Goal: Task Accomplishment & Management: Complete application form

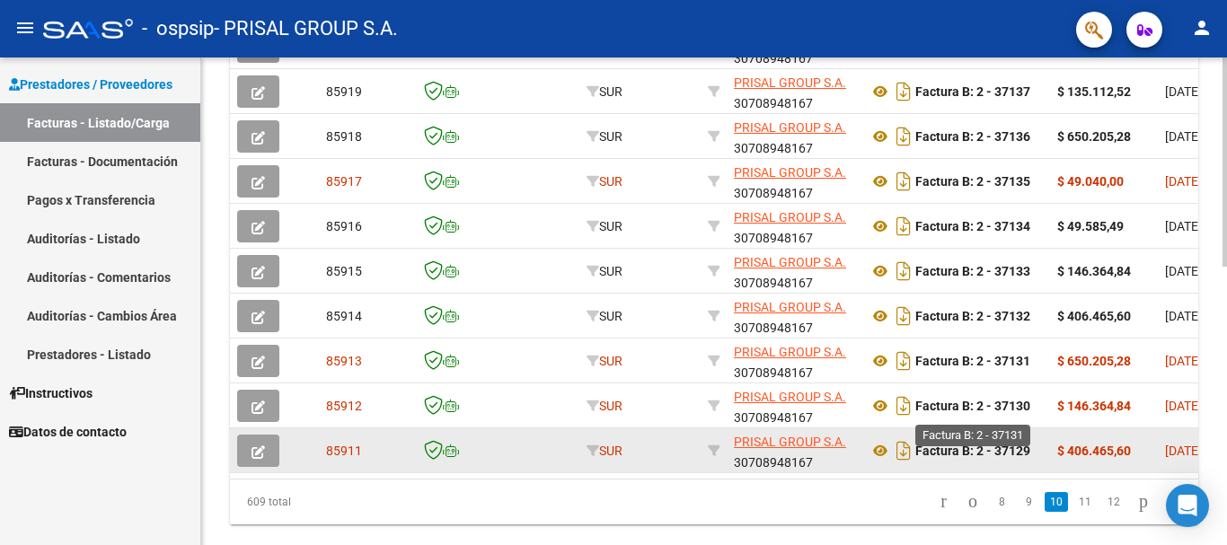
scroll to position [629, 0]
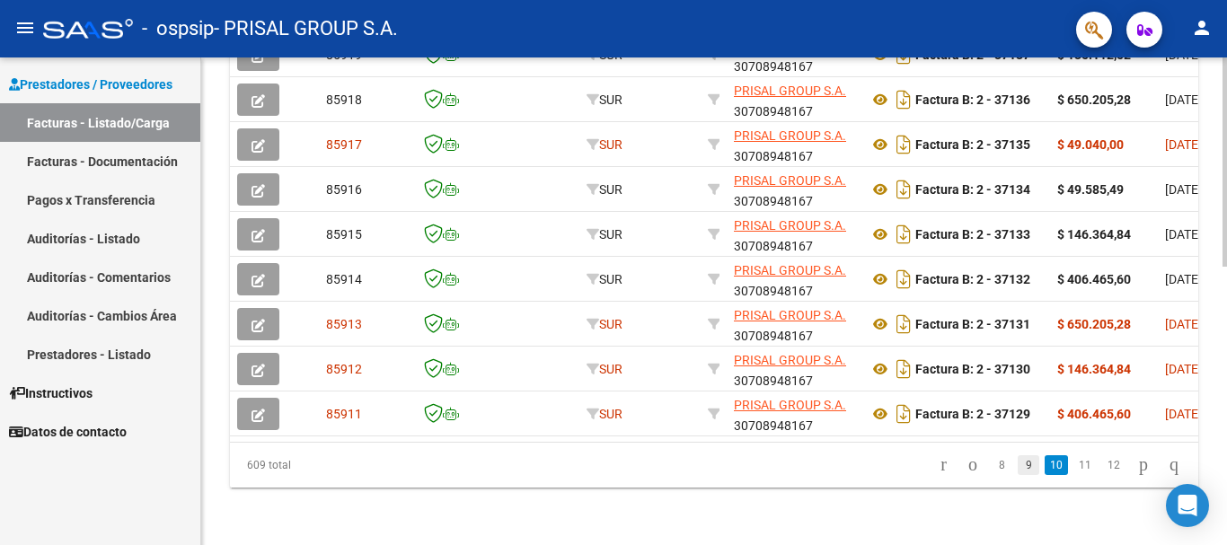
click at [1020, 474] on link "9" at bounding box center [1029, 466] width 22 height 20
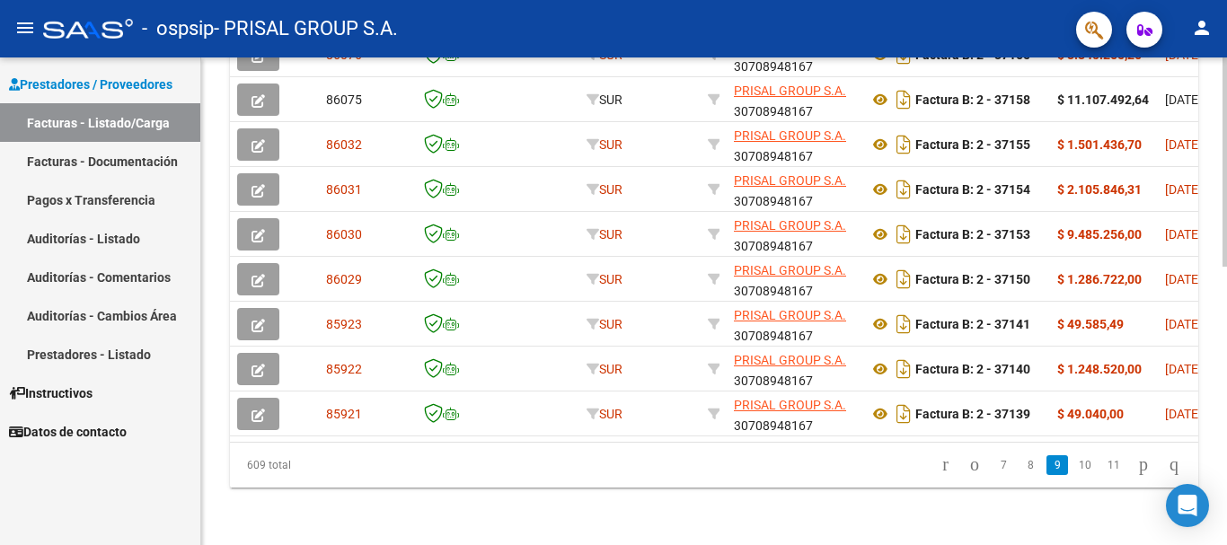
scroll to position [651, 0]
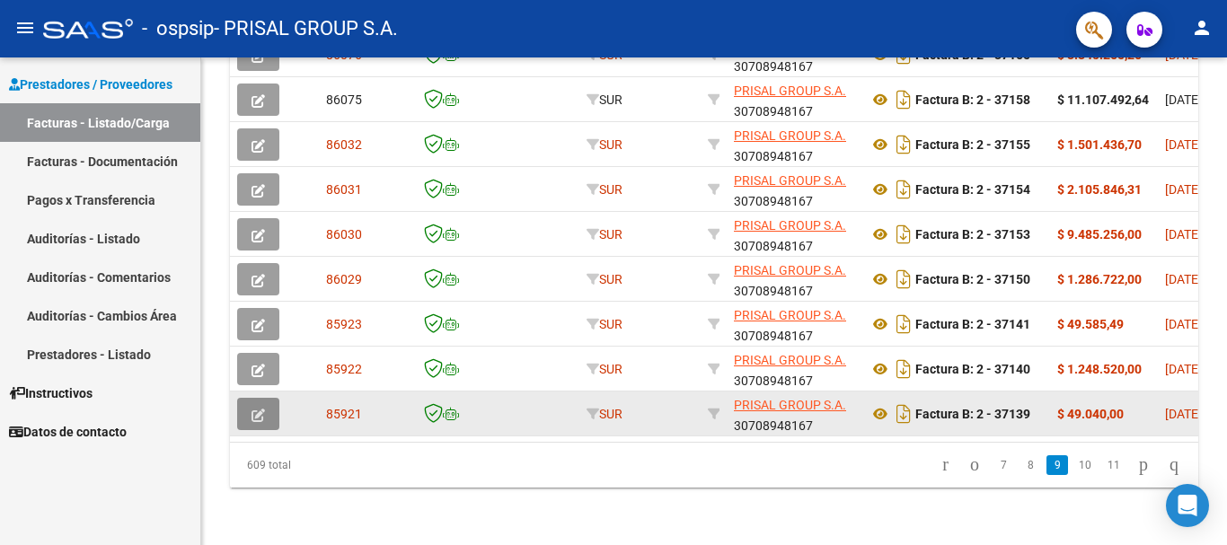
click at [268, 398] on button "button" at bounding box center [258, 414] width 42 height 32
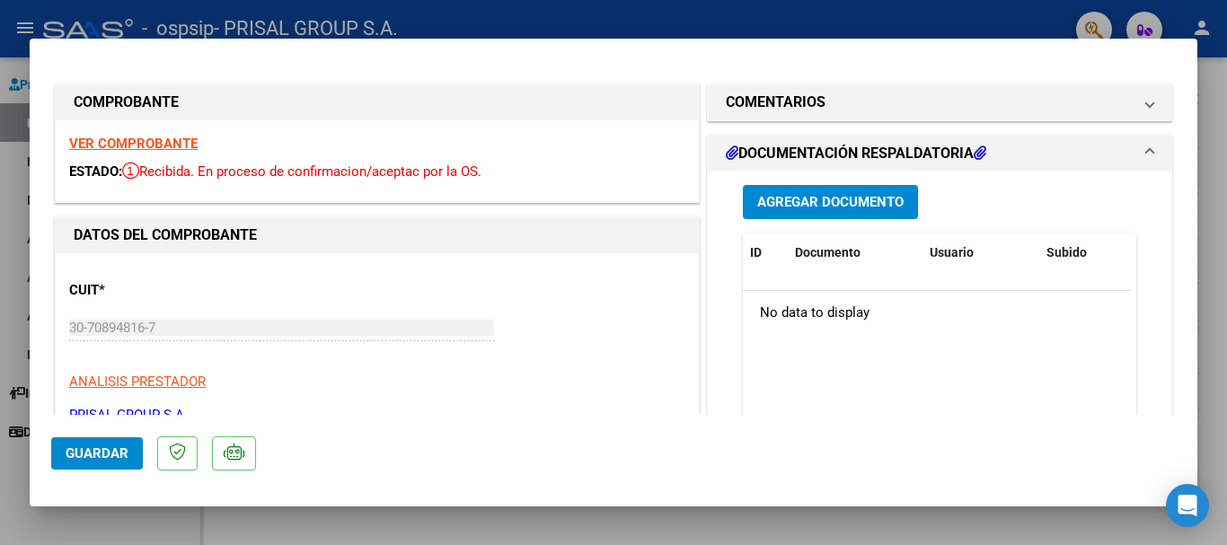
click at [881, 198] on span "Agregar Documento" at bounding box center [830, 203] width 146 height 16
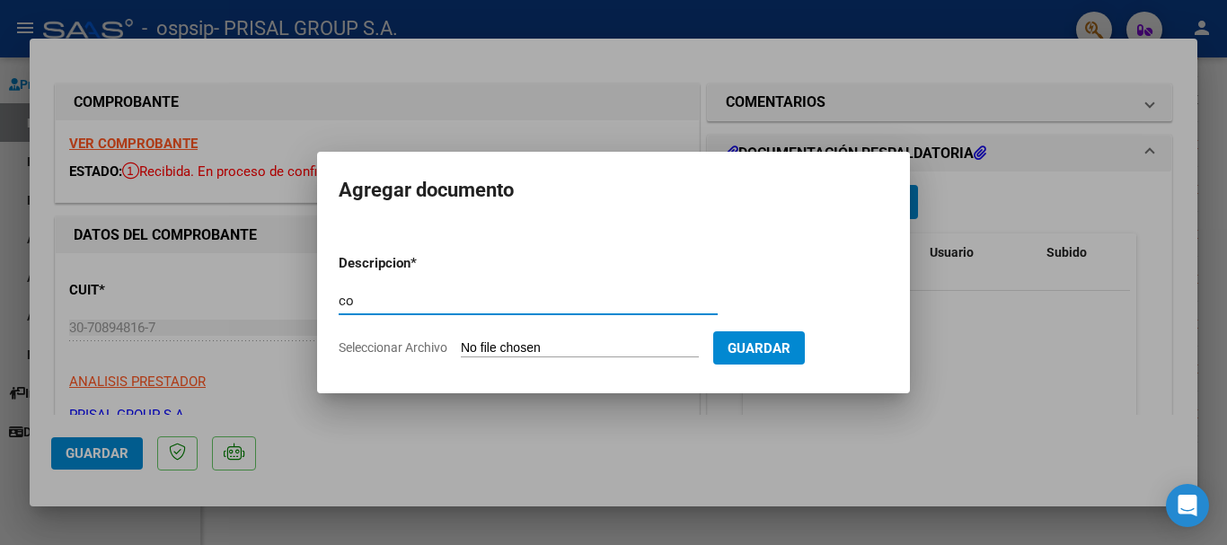
type input "c"
type input "COMPLEMENTARIA FCEB-37139"
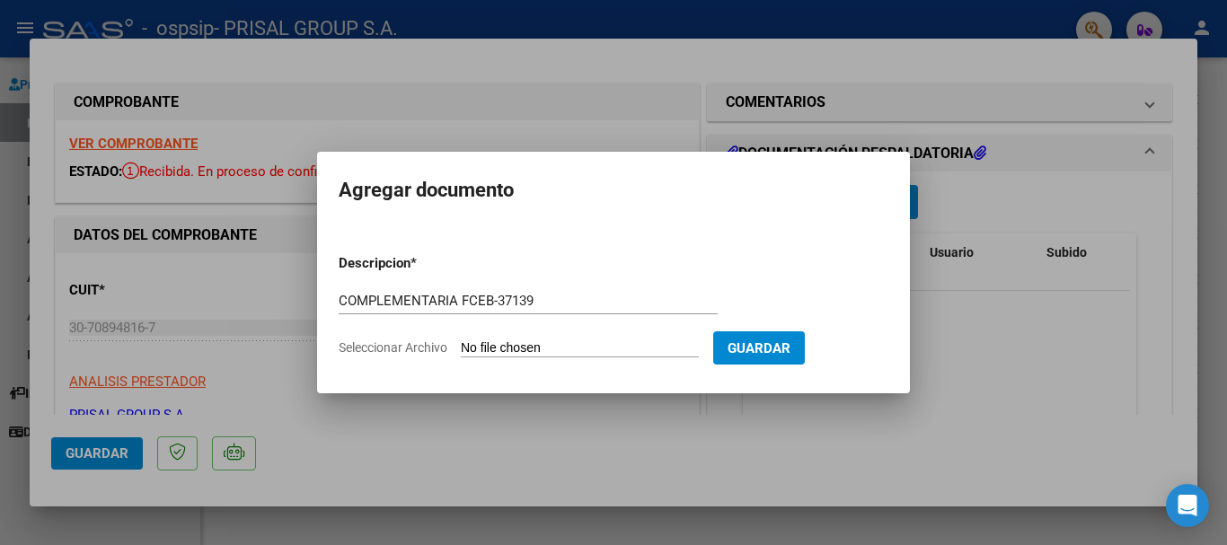
click at [461, 341] on input "Seleccionar Archivo" at bounding box center [580, 349] width 238 height 17
type input "C:\fakepath\COMPLEMENTARIA FCEB-37139.pdf"
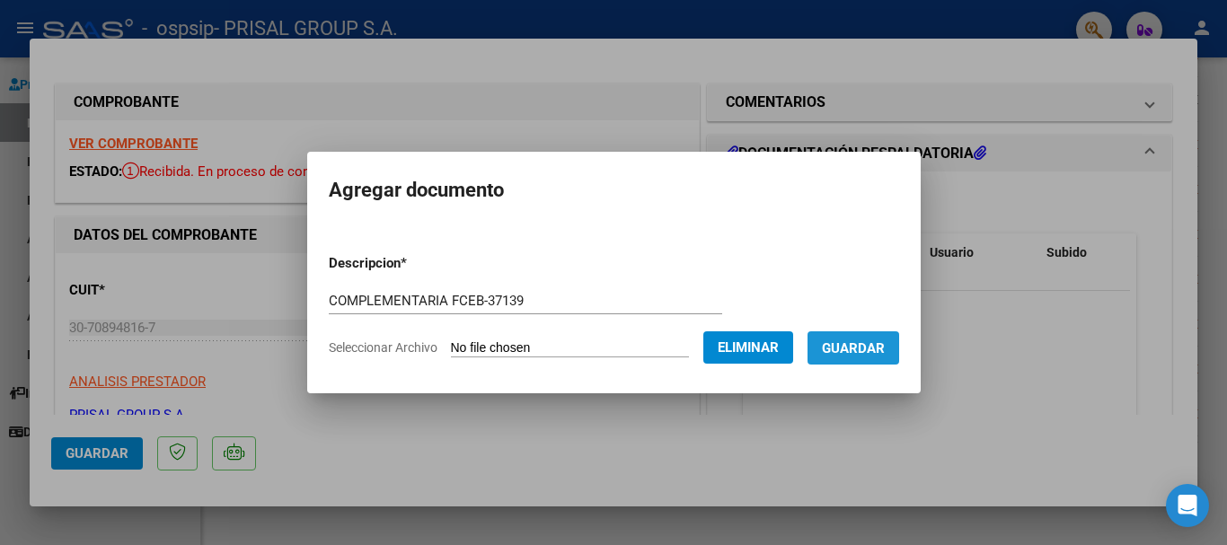
click at [866, 359] on button "Guardar" at bounding box center [854, 348] width 92 height 33
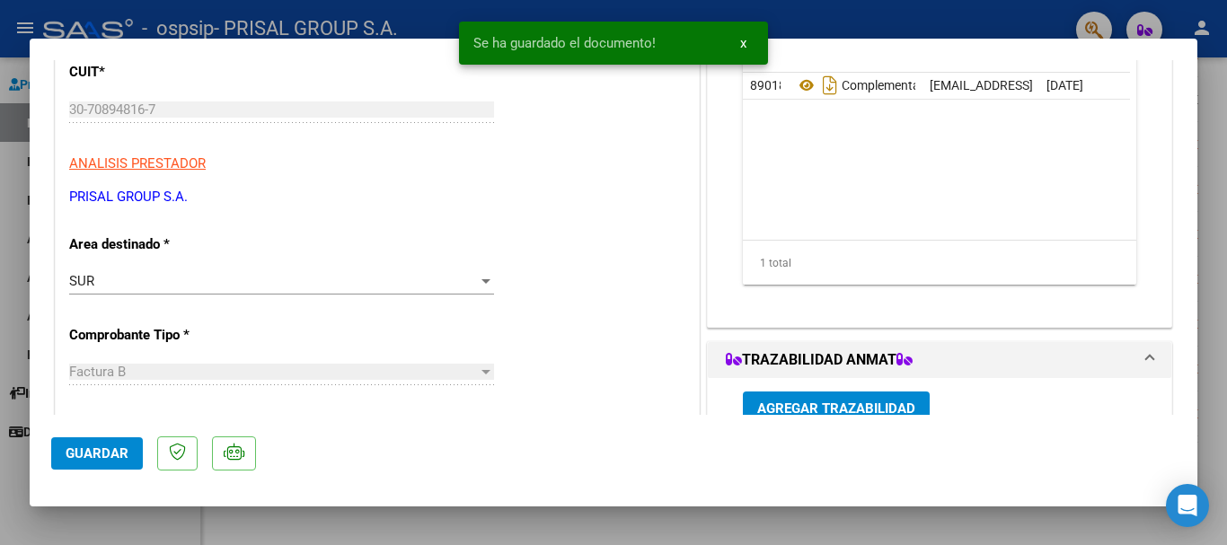
scroll to position [270, 0]
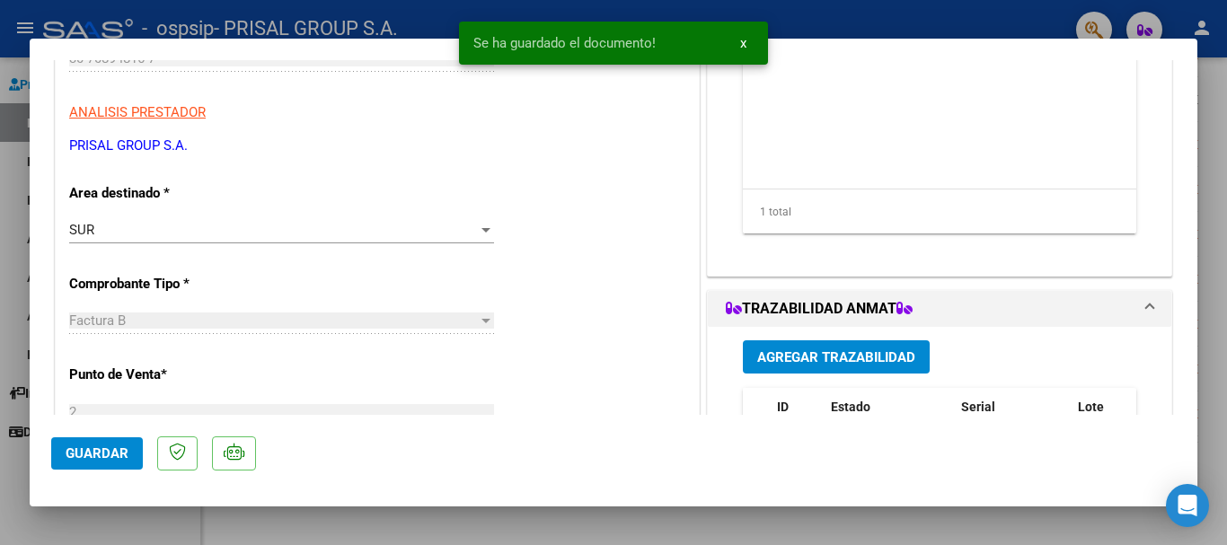
click at [853, 358] on span "Agregar Trazabilidad" at bounding box center [836, 358] width 158 height 16
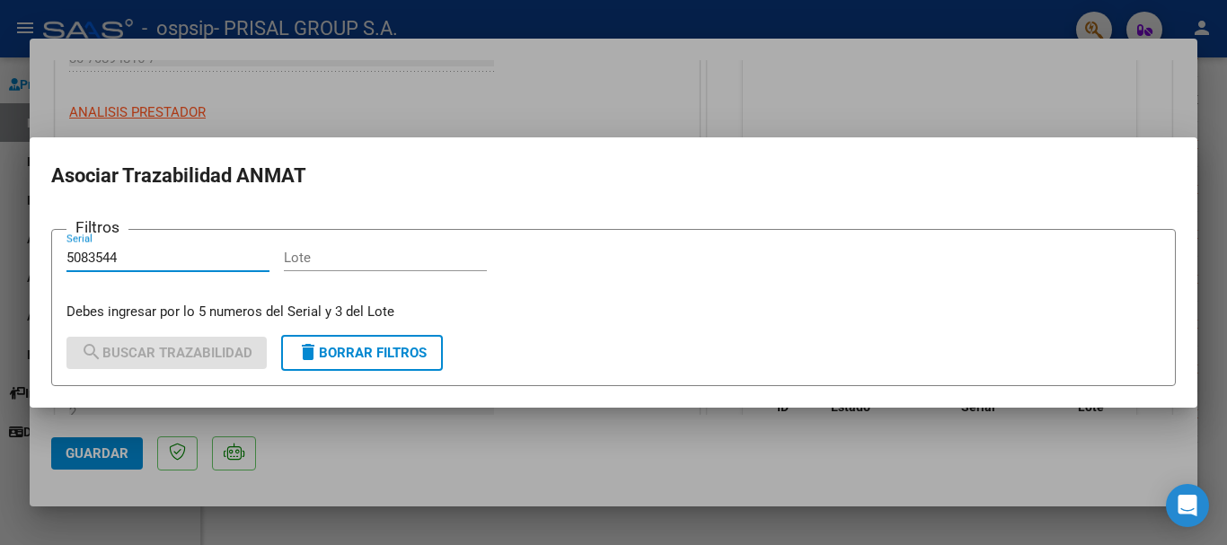
type input "5083544"
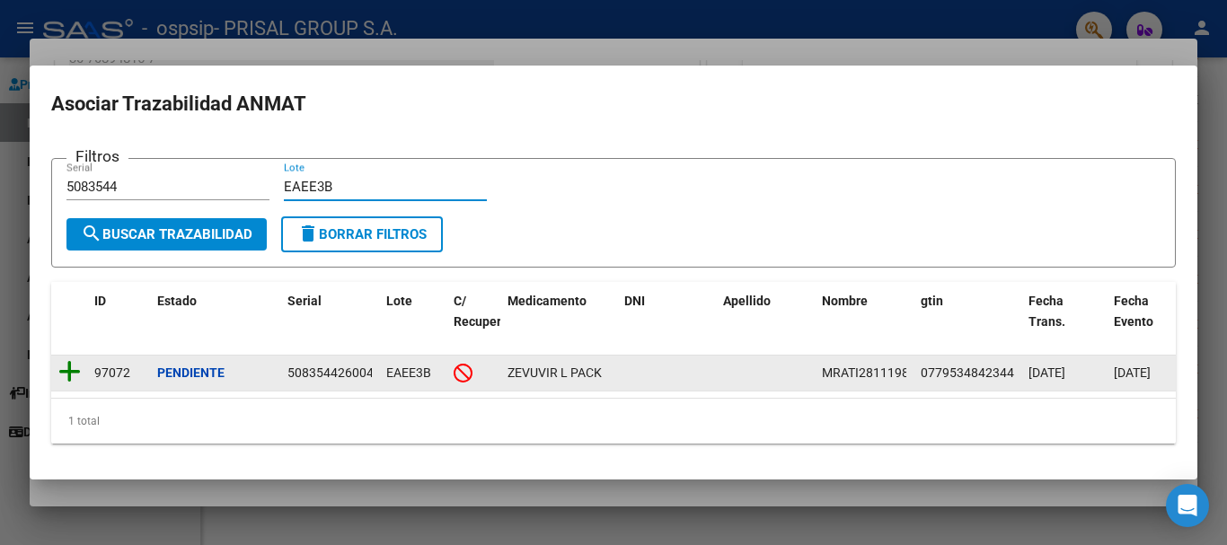
type input "EAEE3B"
click at [69, 367] on icon at bounding box center [69, 371] width 22 height 25
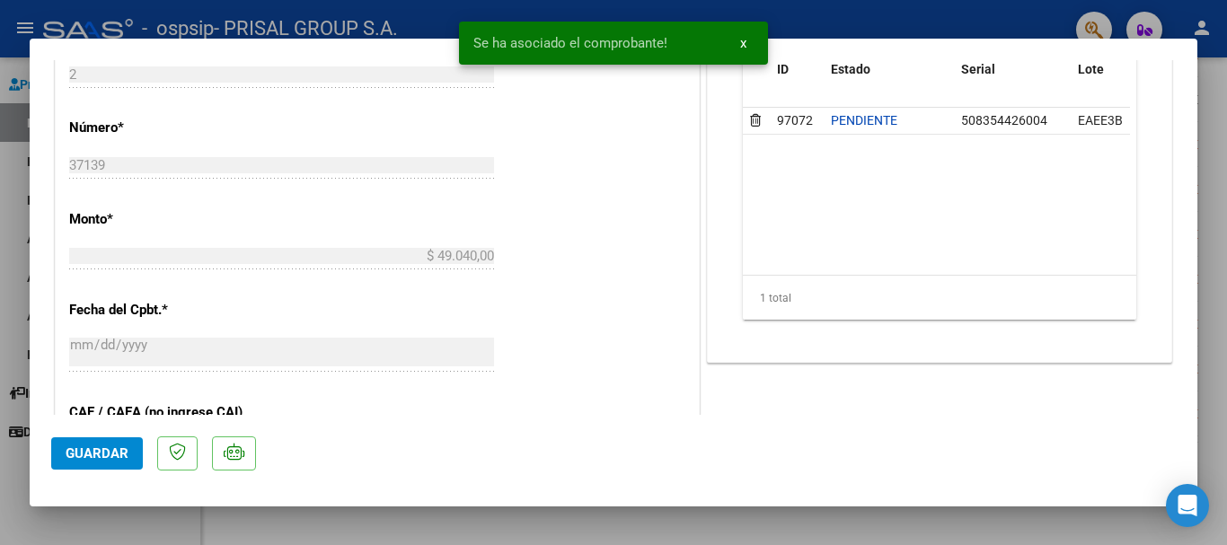
scroll to position [629, 0]
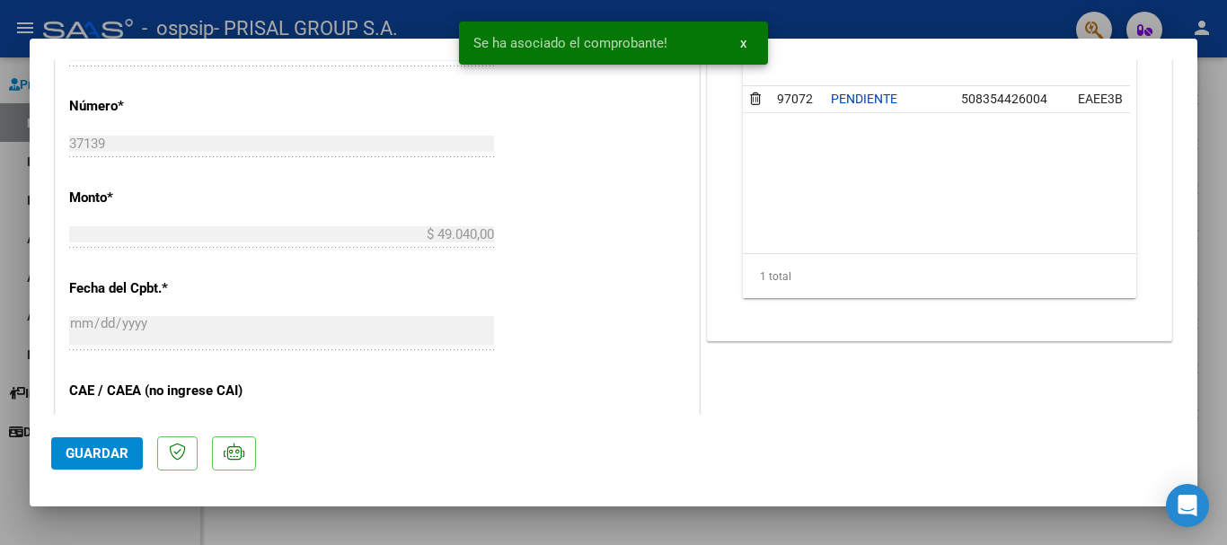
click at [111, 469] on button "Guardar" at bounding box center [97, 454] width 92 height 32
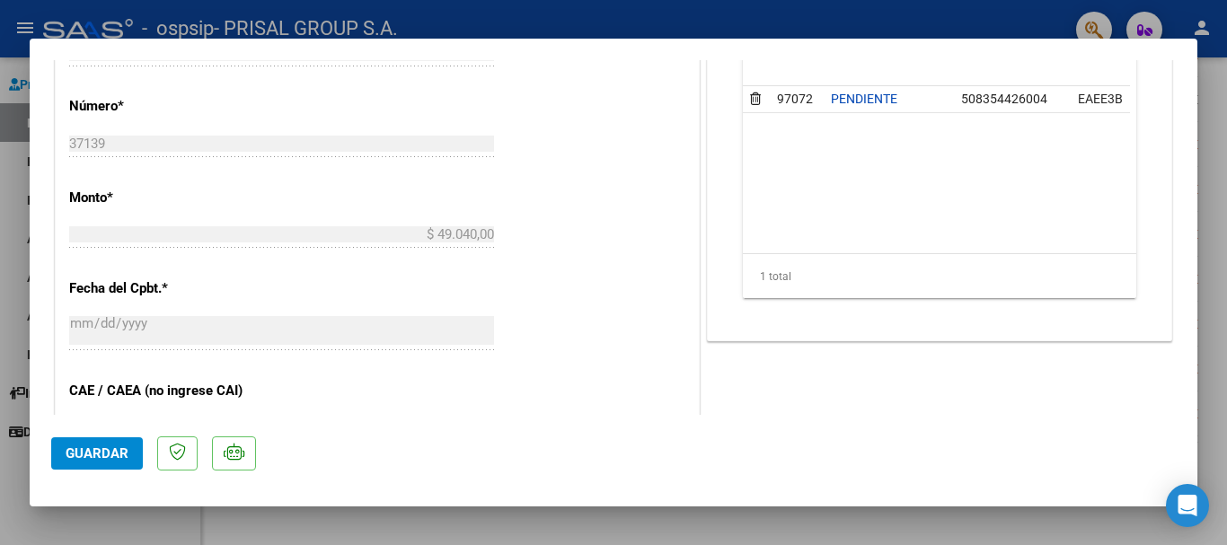
click at [505, 463] on mat-dialog-actions "Guardar" at bounding box center [613, 450] width 1125 height 71
click at [58, 461] on button "Guardar" at bounding box center [97, 454] width 92 height 32
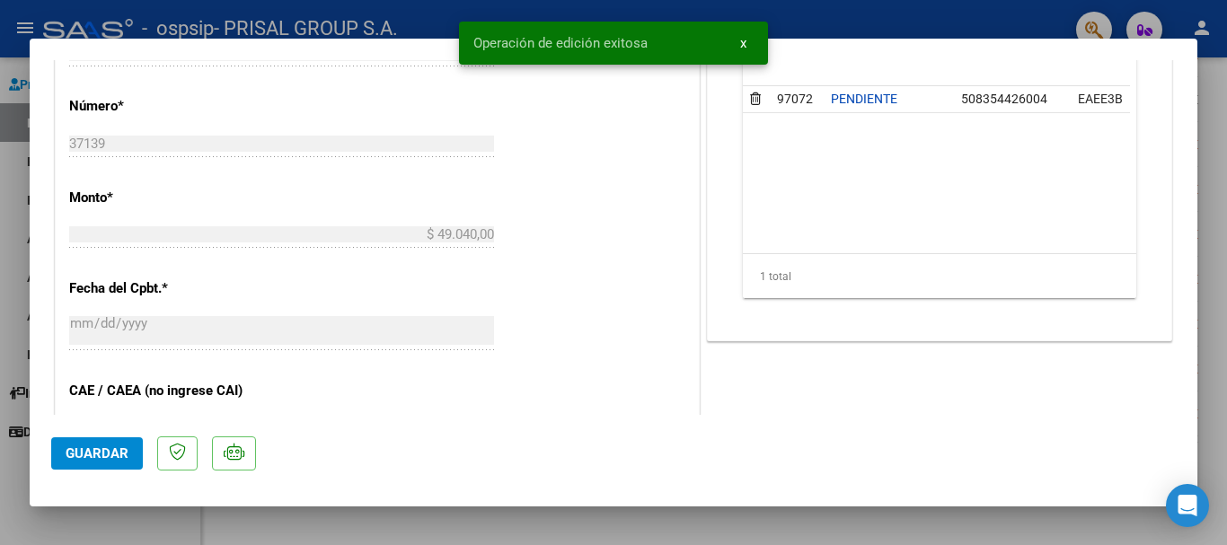
click at [0, 475] on div at bounding box center [613, 272] width 1227 height 545
type input "$ 0,00"
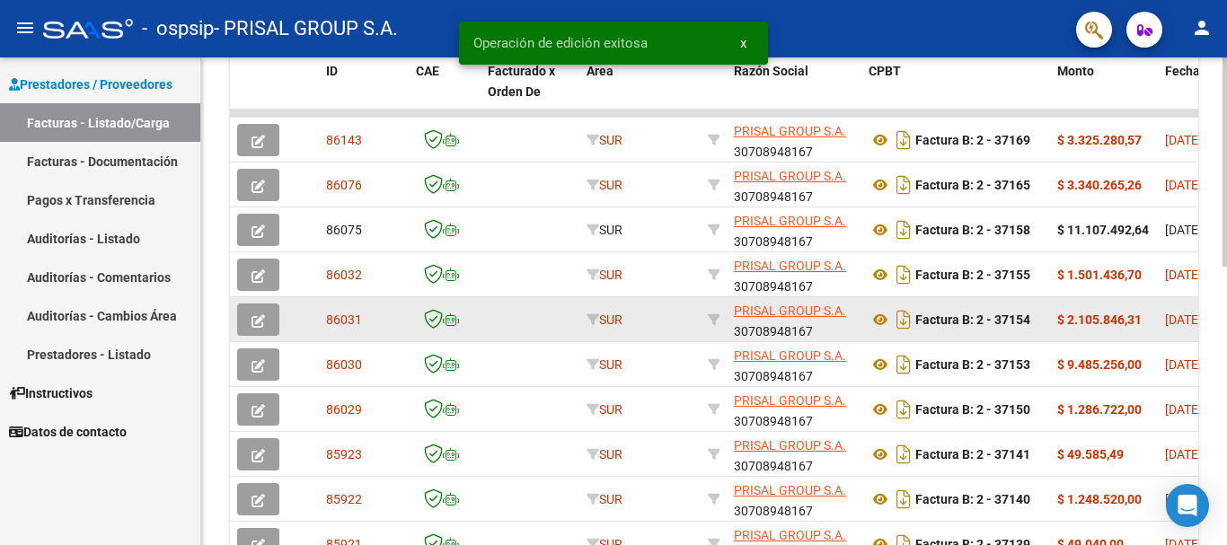
scroll to position [562, 0]
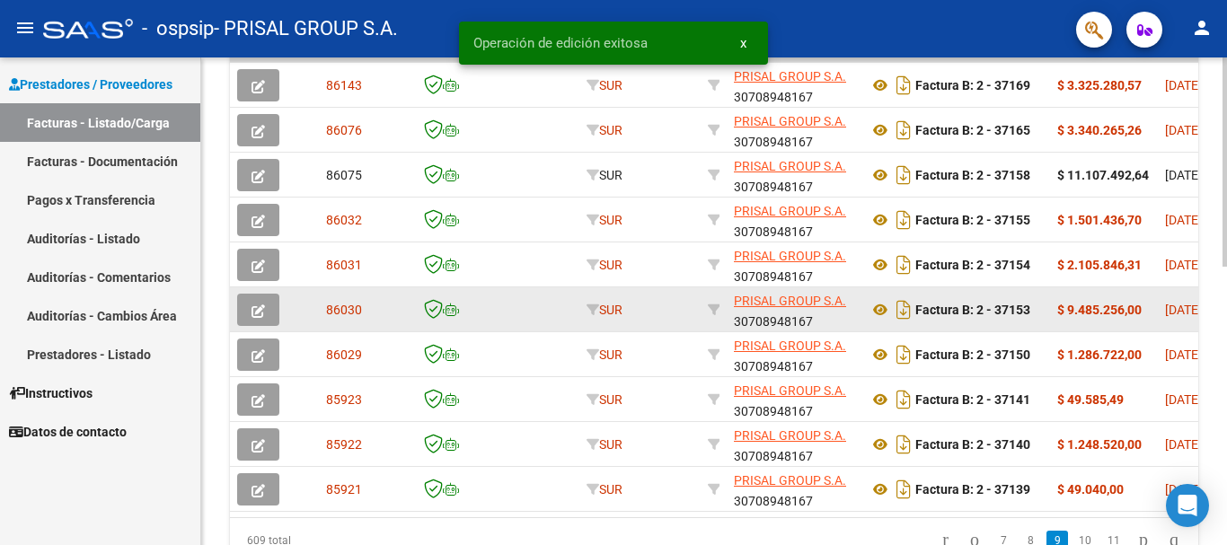
click at [247, 306] on button "button" at bounding box center [258, 310] width 42 height 32
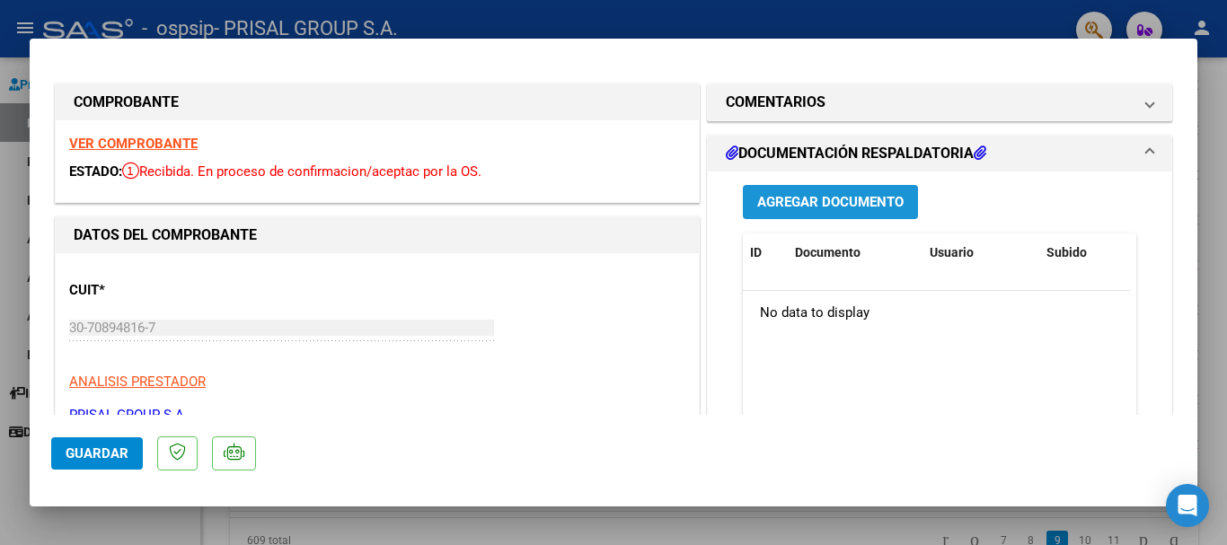
click at [789, 207] on span "Agregar Documento" at bounding box center [830, 203] width 146 height 16
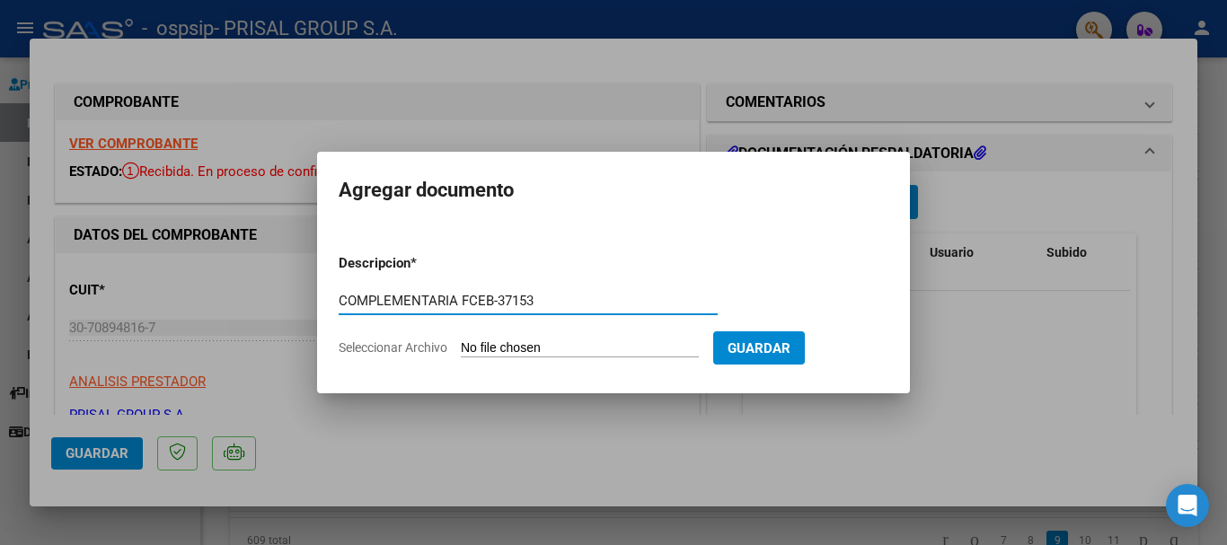
type input "COMPLEMENTARIA FCEB-37153"
click at [461, 341] on input "Seleccionar Archivo" at bounding box center [580, 349] width 238 height 17
type input "C:\fakepath\COMPLEMENTARIA FCEB-37153.pdf"
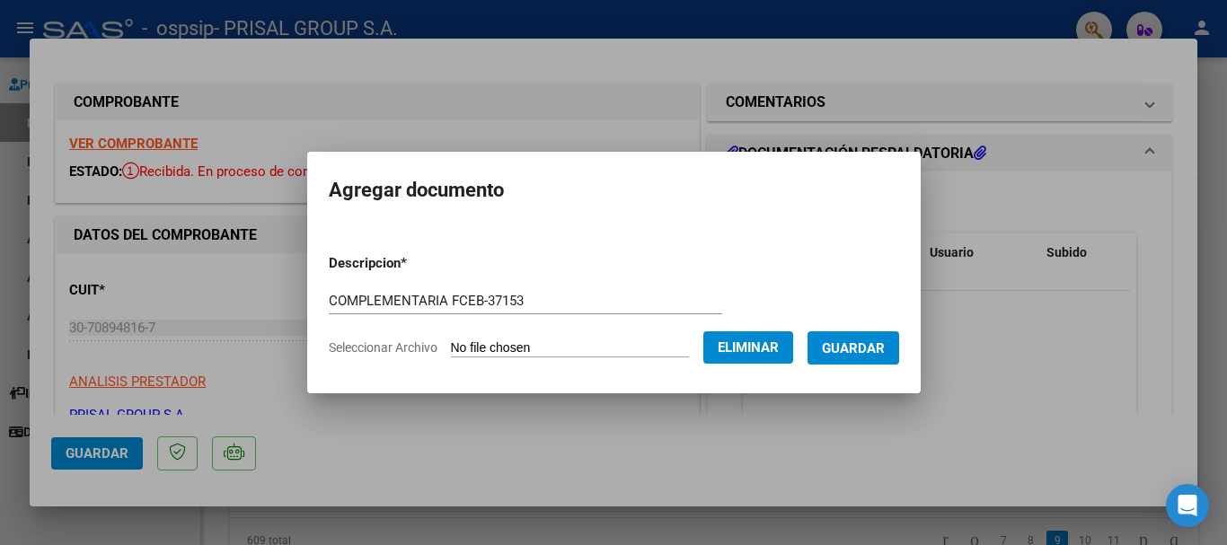
click at [885, 344] on span "Guardar" at bounding box center [853, 349] width 63 height 16
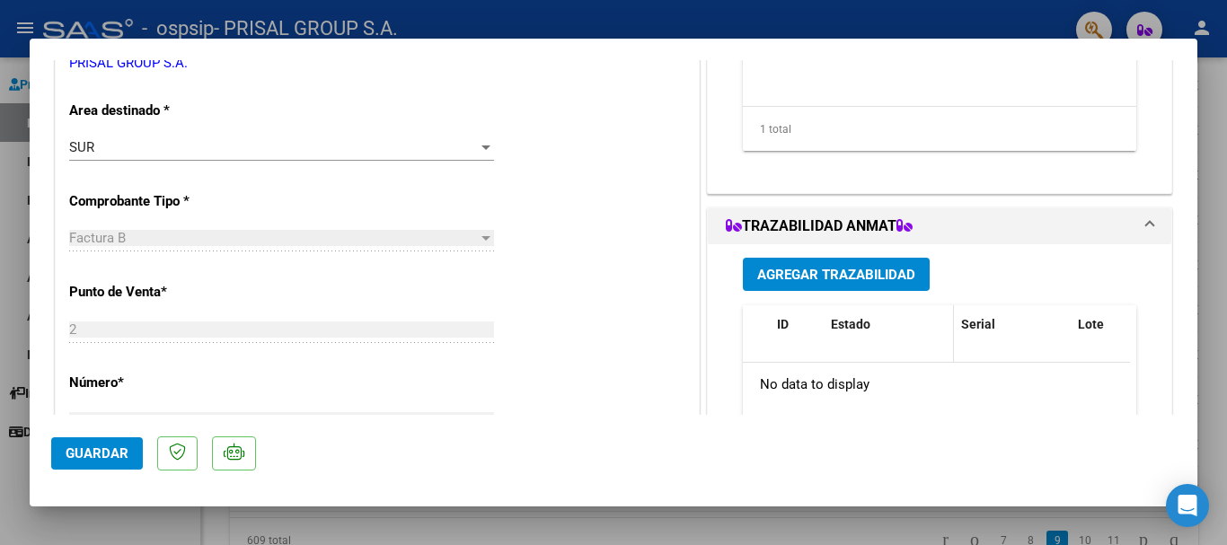
scroll to position [359, 0]
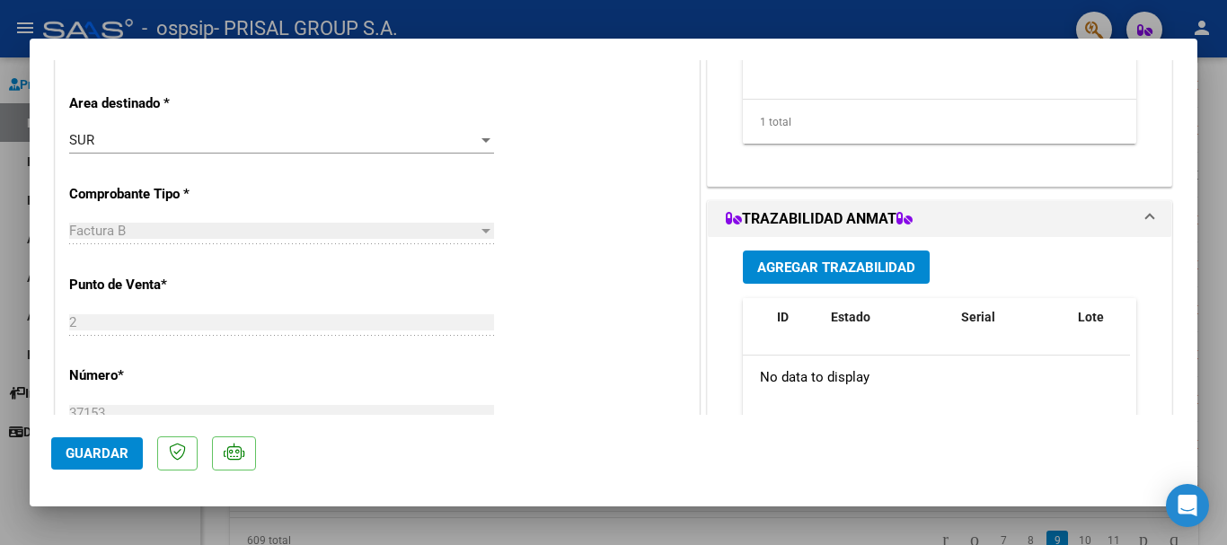
click at [848, 264] on span "Agregar Trazabilidad" at bounding box center [836, 268] width 158 height 16
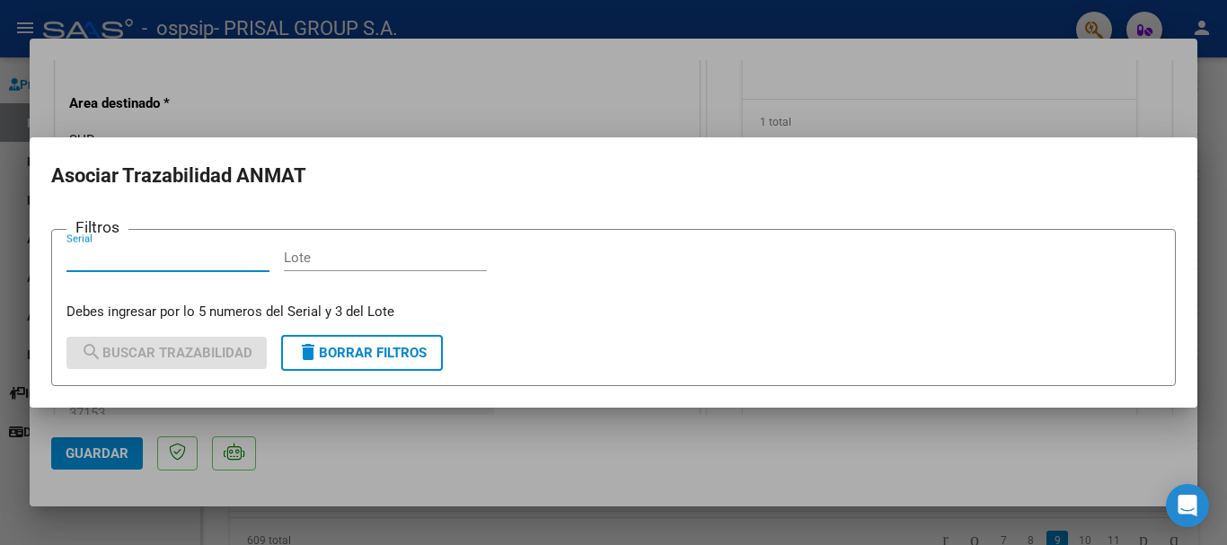
type input "1"
type input "G177166"
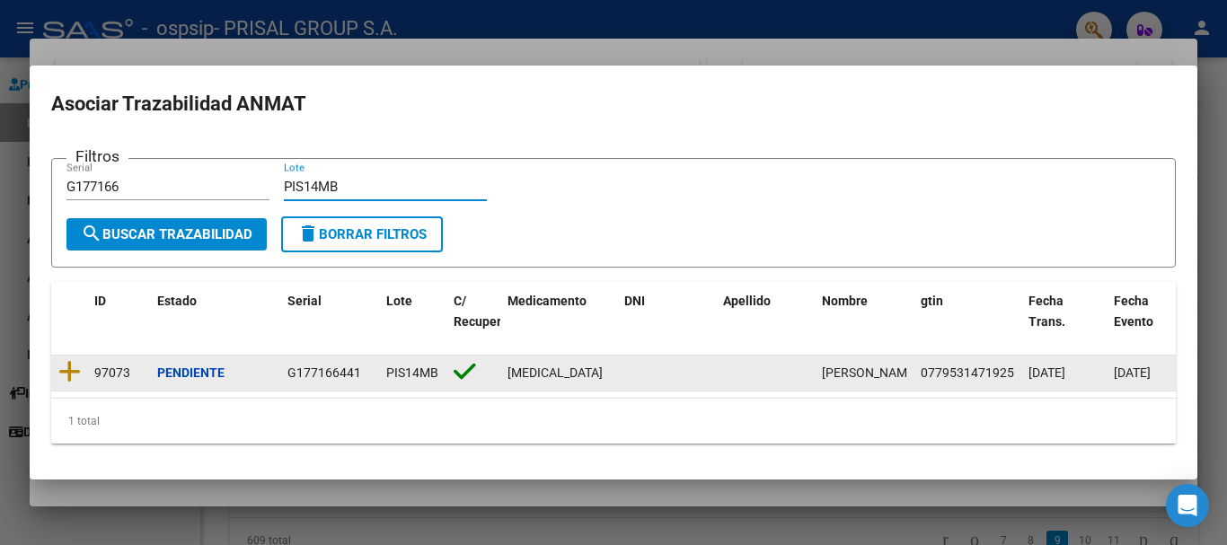
type input "PIS14MB"
click at [81, 367] on datatable-body-cell at bounding box center [69, 373] width 36 height 35
click at [76, 368] on icon at bounding box center [69, 371] width 22 height 25
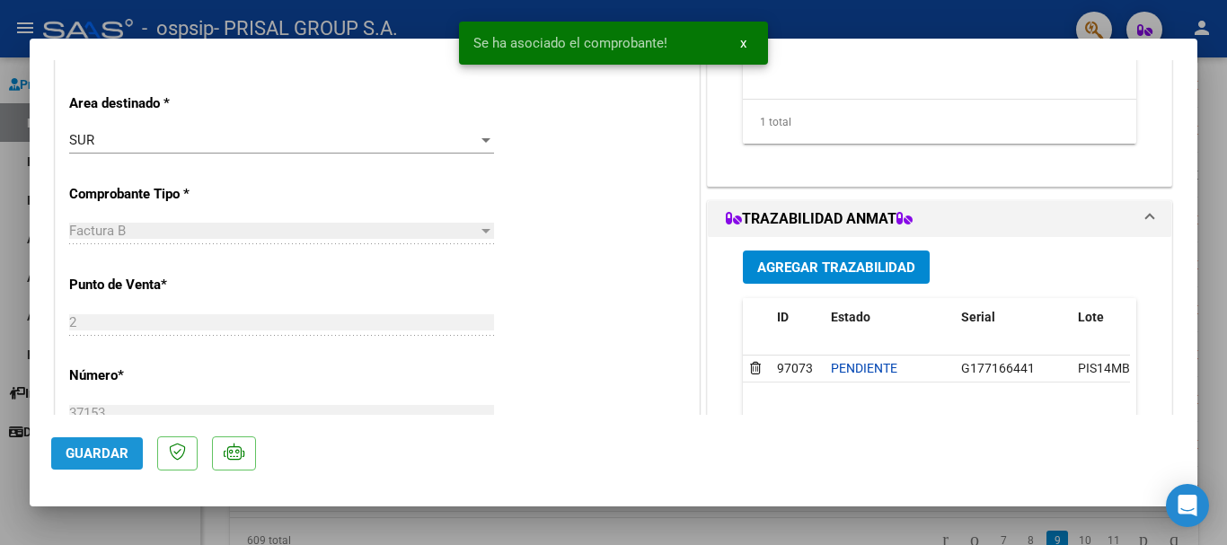
click at [99, 454] on span "Guardar" at bounding box center [97, 454] width 63 height 16
click at [0, 329] on div at bounding box center [613, 272] width 1227 height 545
type input "$ 0,00"
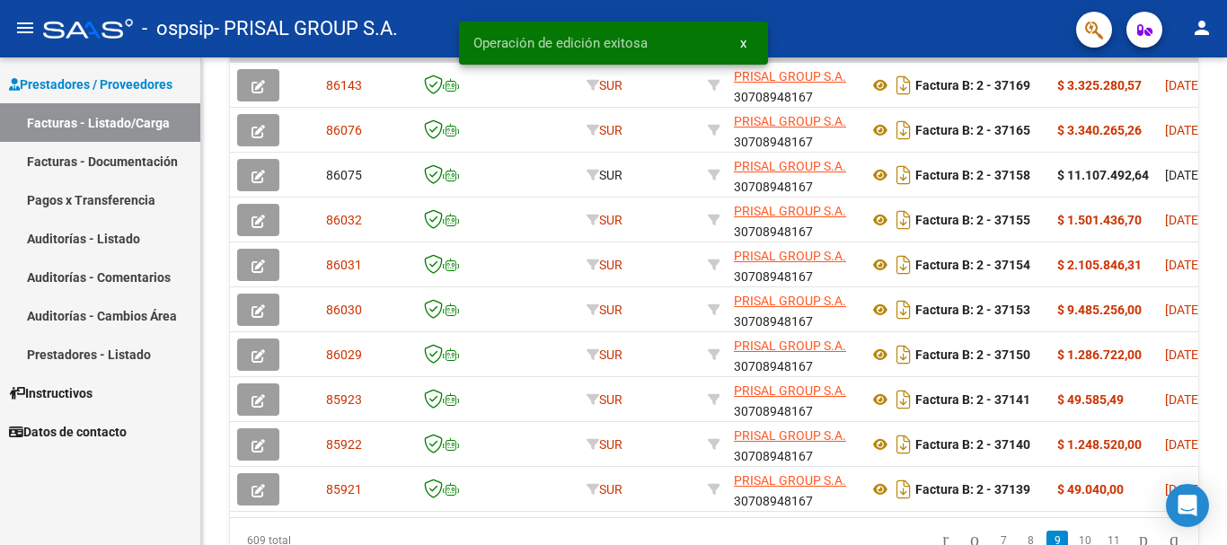
scroll to position [562, 0]
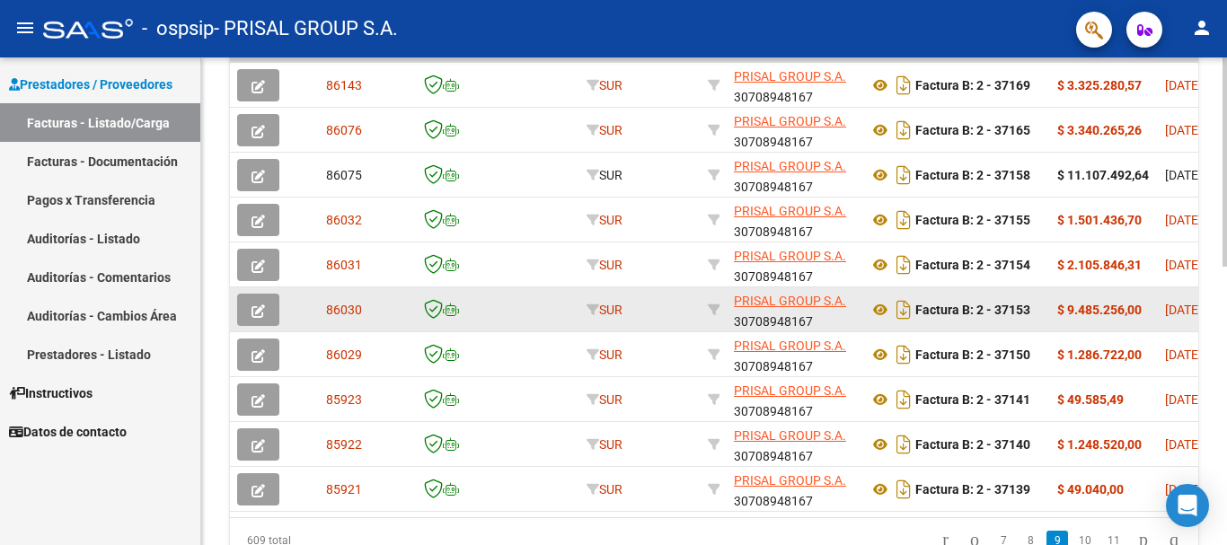
click at [246, 309] on button "button" at bounding box center [258, 310] width 42 height 32
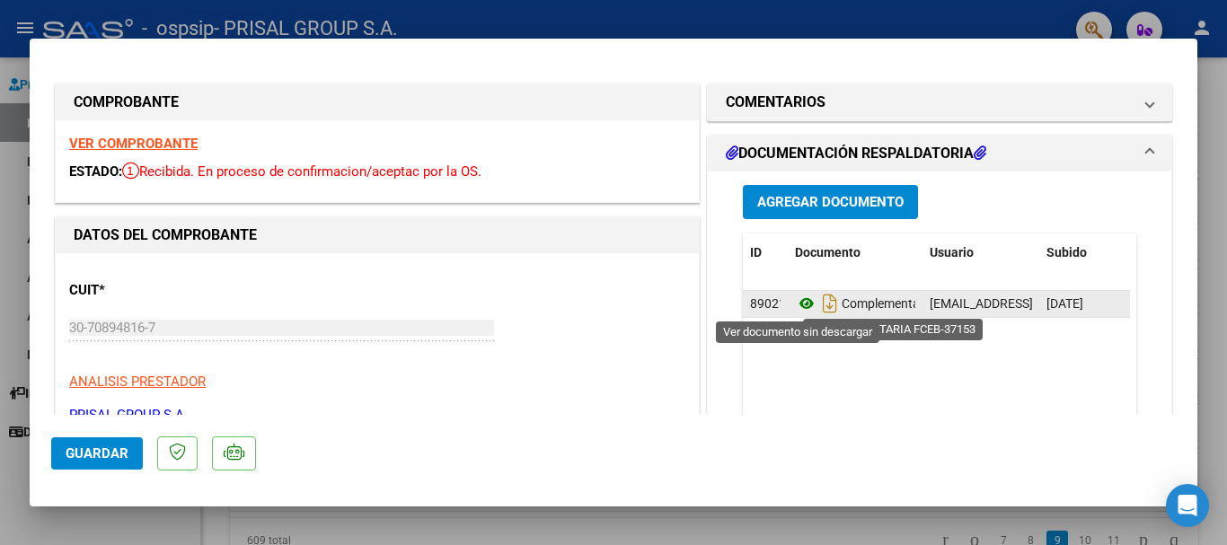
click at [804, 306] on icon at bounding box center [806, 304] width 23 height 22
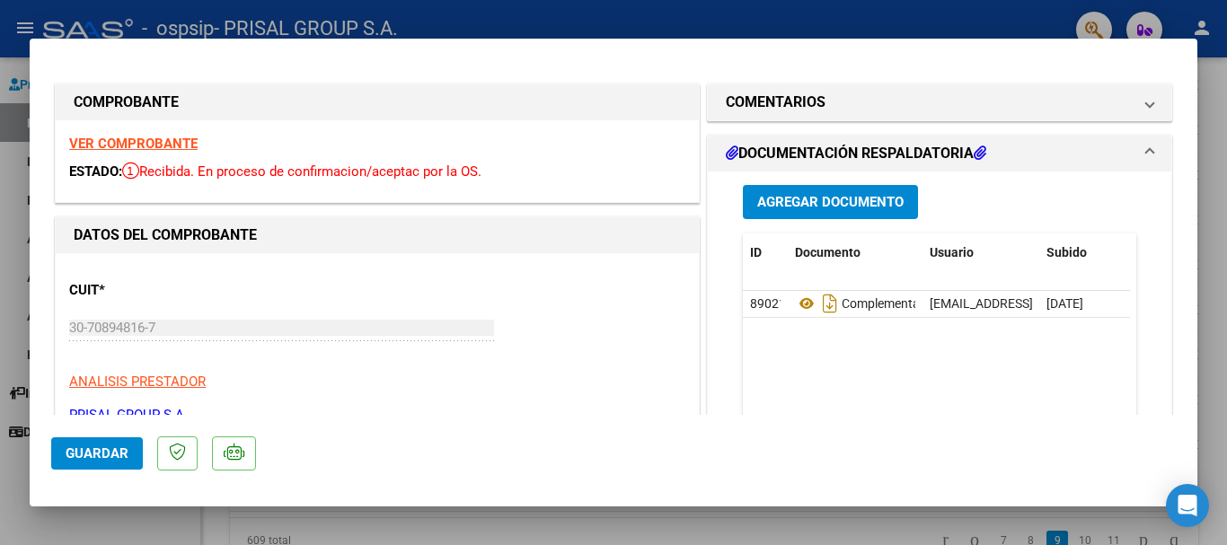
click at [103, 447] on span "Guardar" at bounding box center [97, 454] width 63 height 16
click at [0, 441] on div at bounding box center [613, 272] width 1227 height 545
type input "$ 0,00"
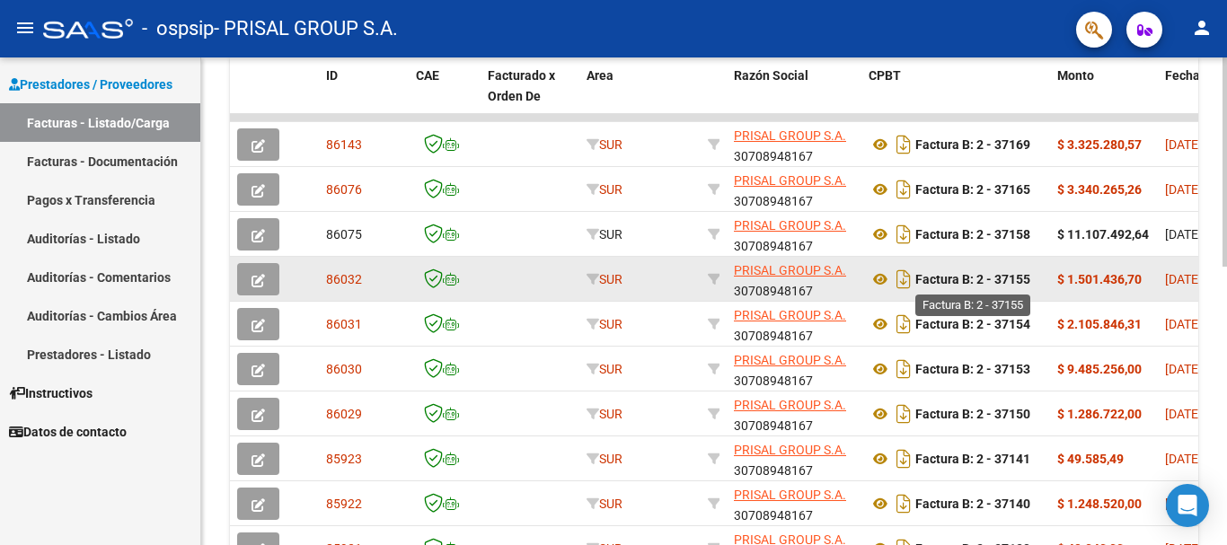
scroll to position [472, 0]
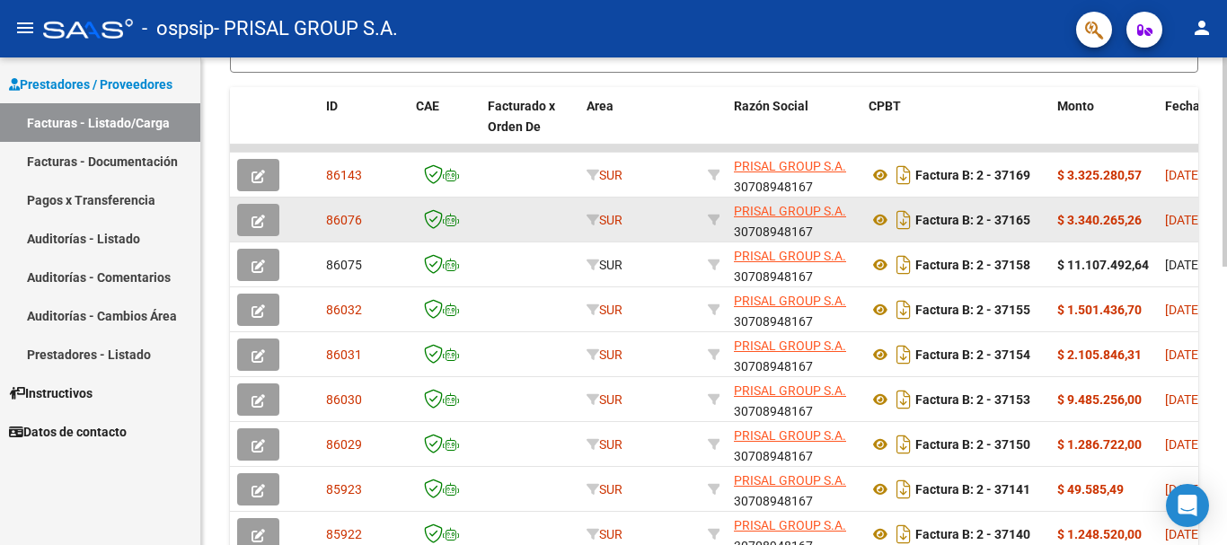
click at [265, 216] on button "button" at bounding box center [258, 220] width 42 height 32
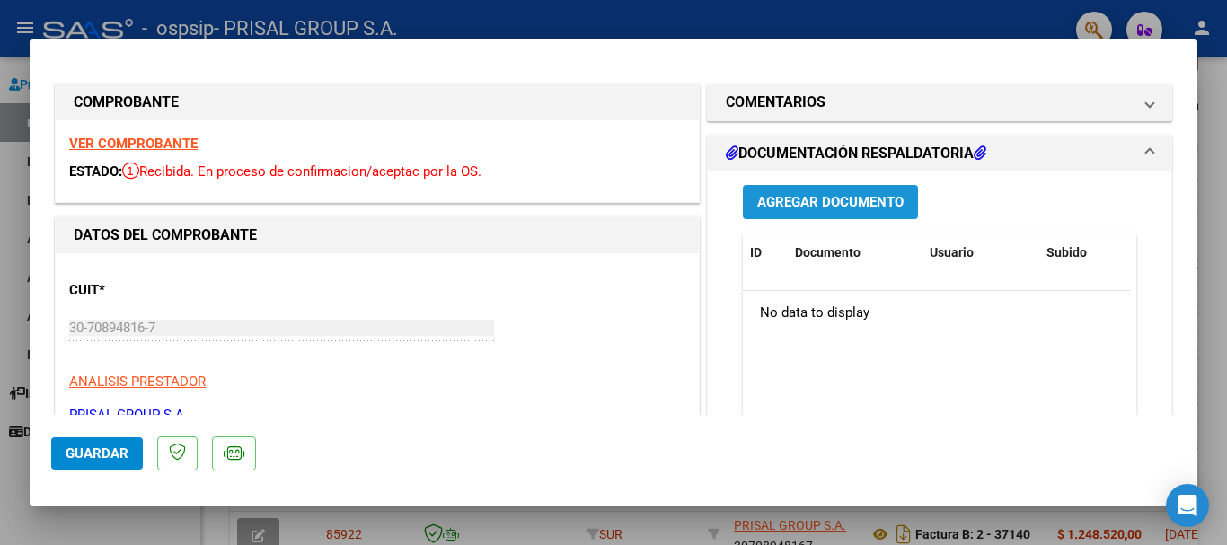
click at [869, 197] on span "Agregar Documento" at bounding box center [830, 203] width 146 height 16
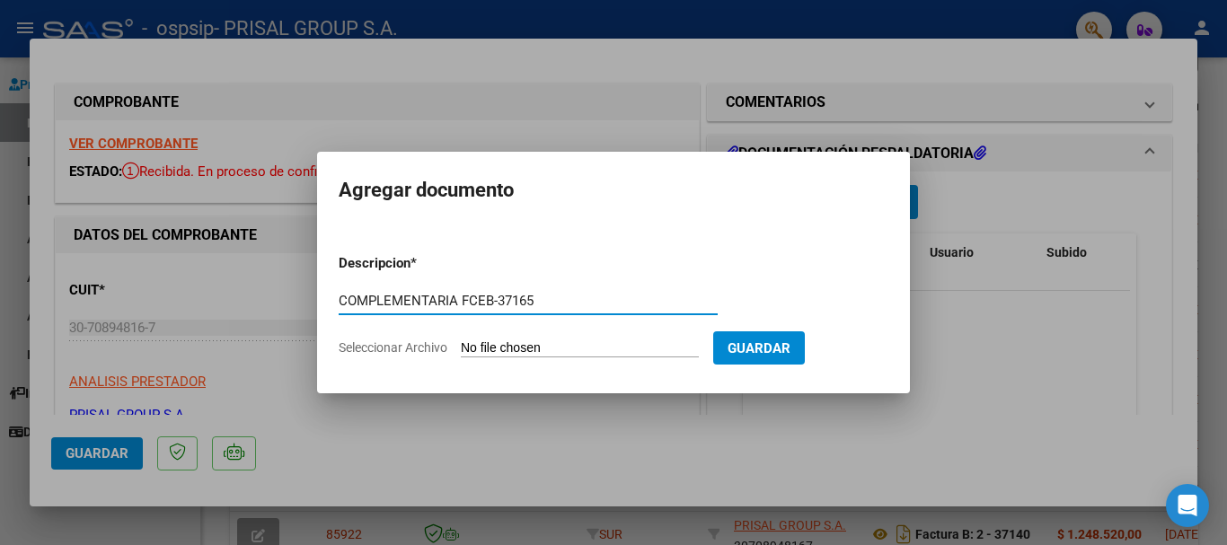
type input "COMPLEMENTARIA FCEB-37165"
click at [461, 341] on input "Seleccionar Archivo" at bounding box center [580, 349] width 238 height 17
type input "C:\fakepath\COMPLEMENTARIA FCEB-37165.pdf"
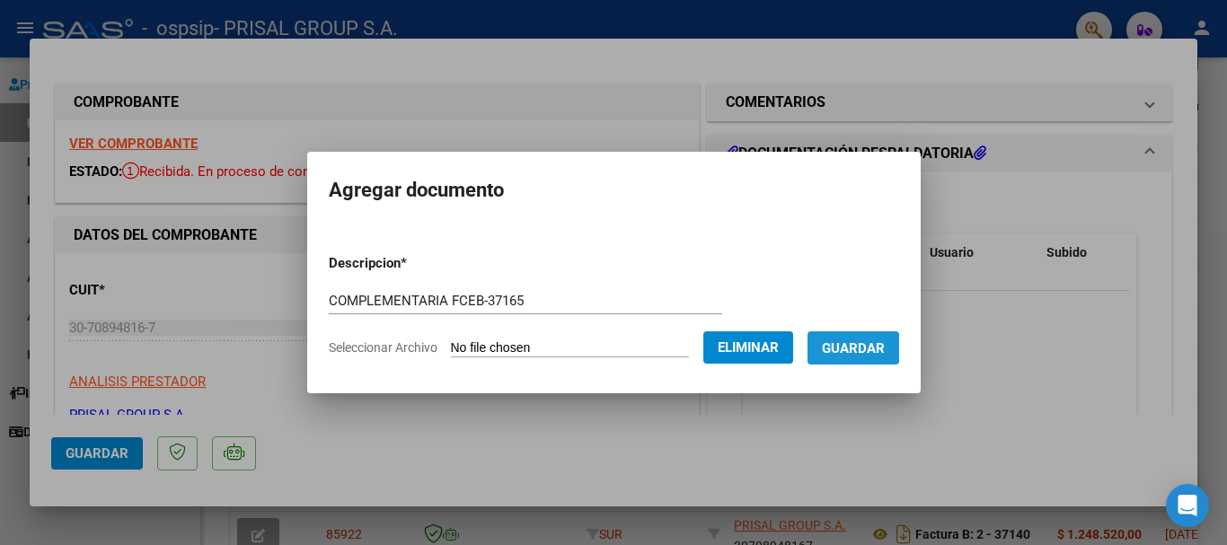
click at [887, 358] on button "Guardar" at bounding box center [854, 348] width 92 height 33
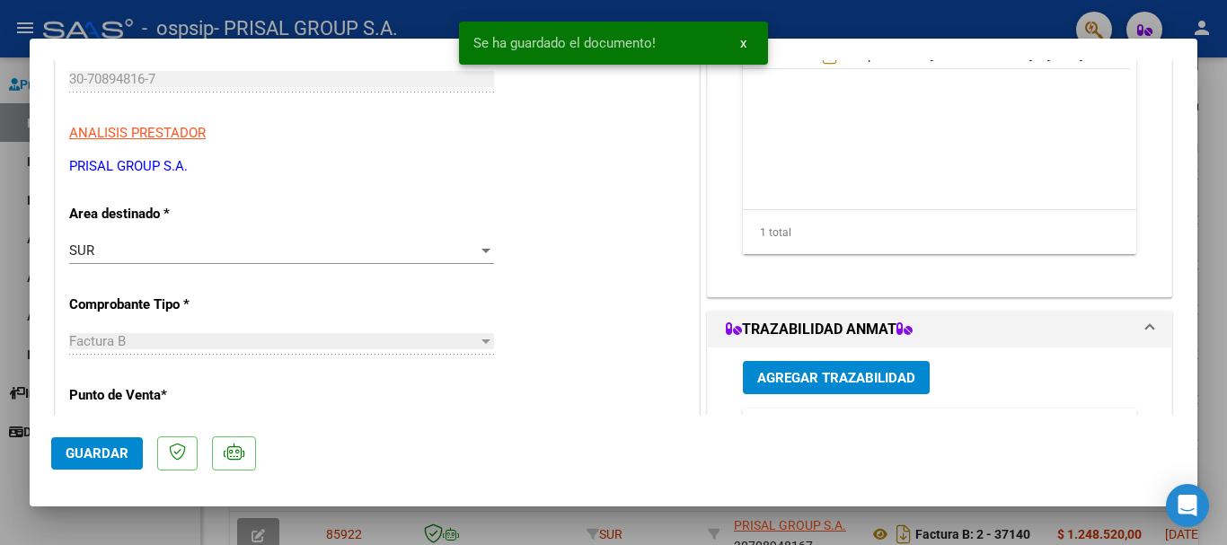
scroll to position [359, 0]
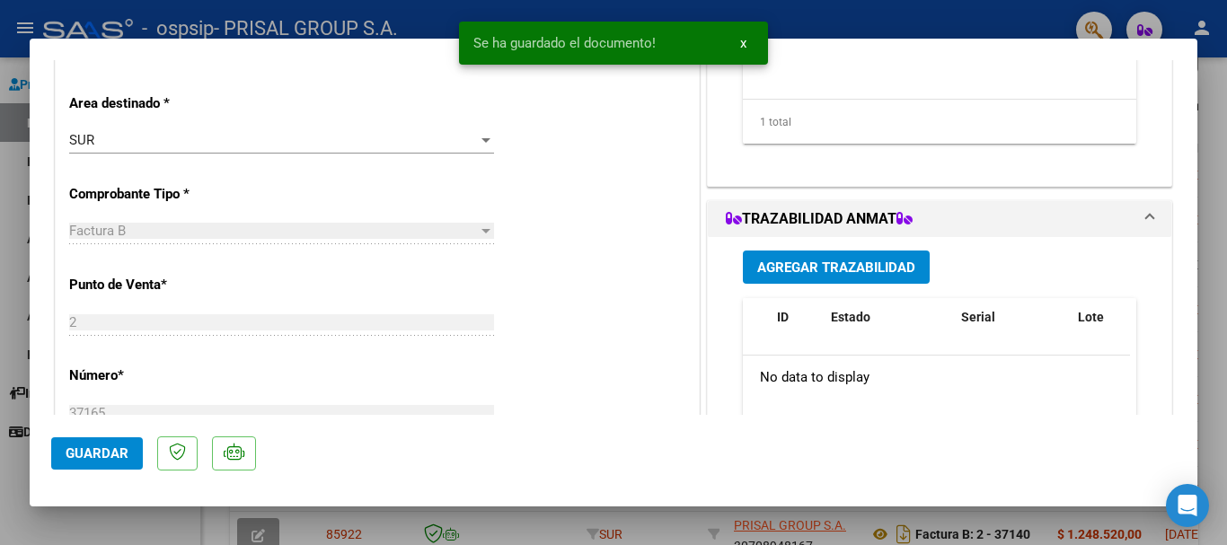
click at [872, 263] on span "Agregar Trazabilidad" at bounding box center [836, 268] width 158 height 16
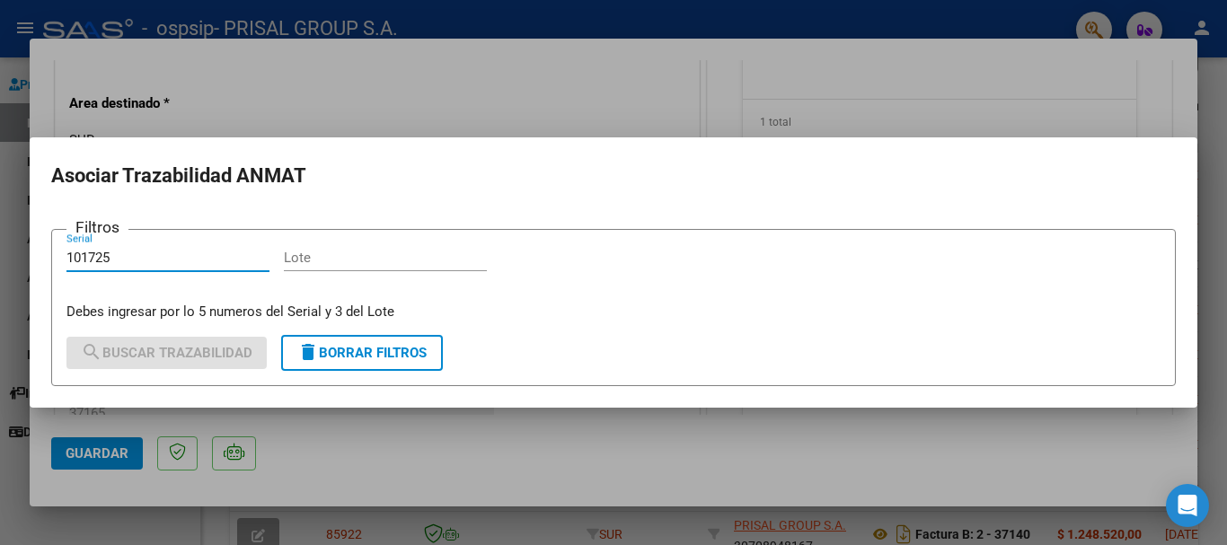
type input "101725"
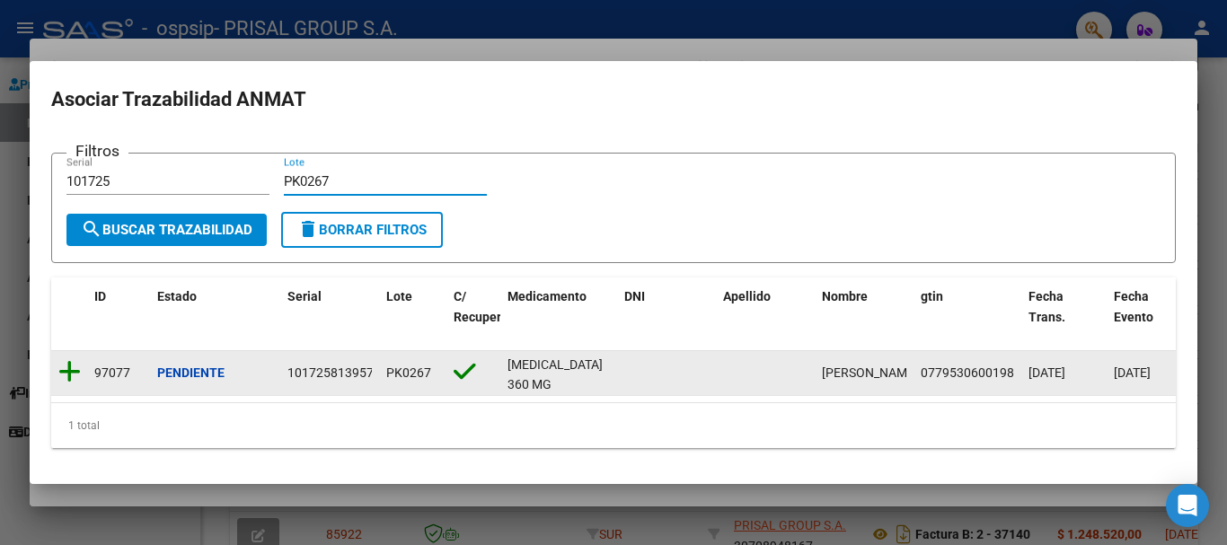
type input "PK0267"
click at [58, 365] on icon at bounding box center [69, 371] width 22 height 25
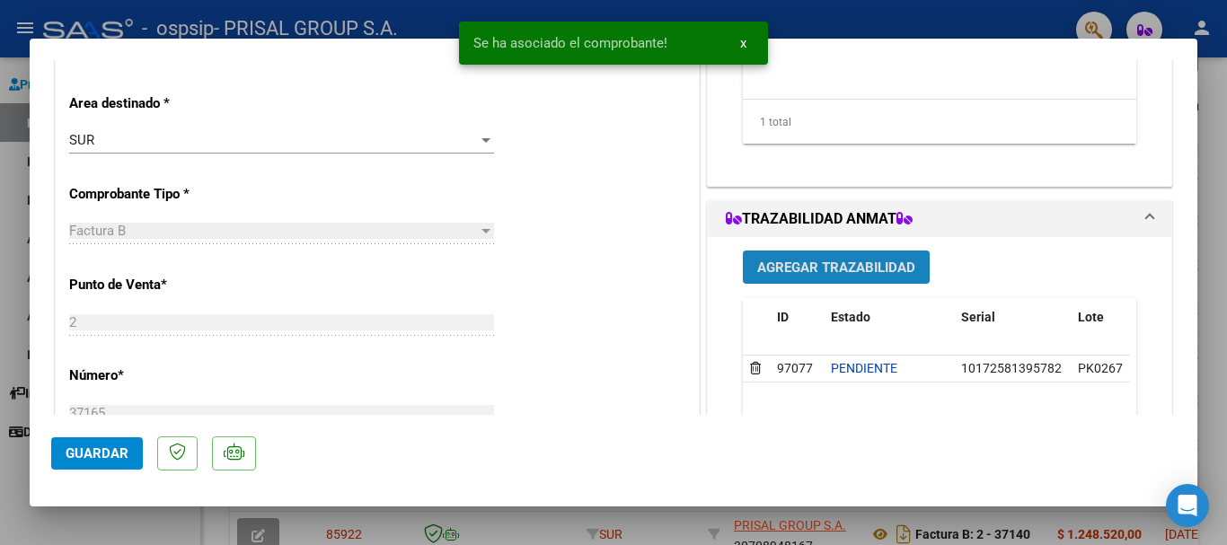
click at [797, 255] on button "Agregar Trazabilidad" at bounding box center [836, 267] width 187 height 33
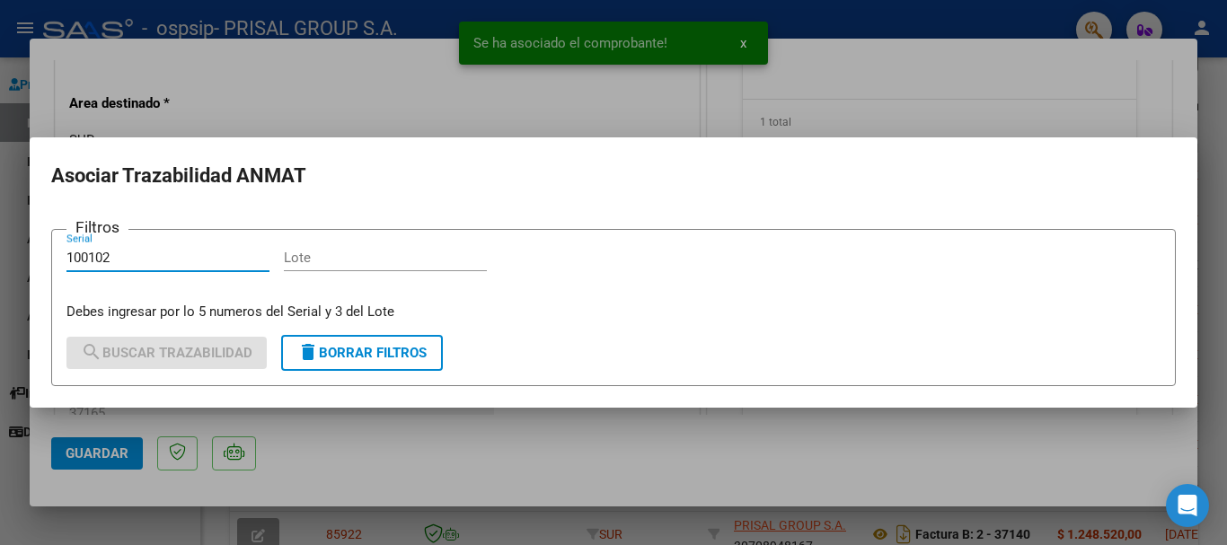
type input "100102"
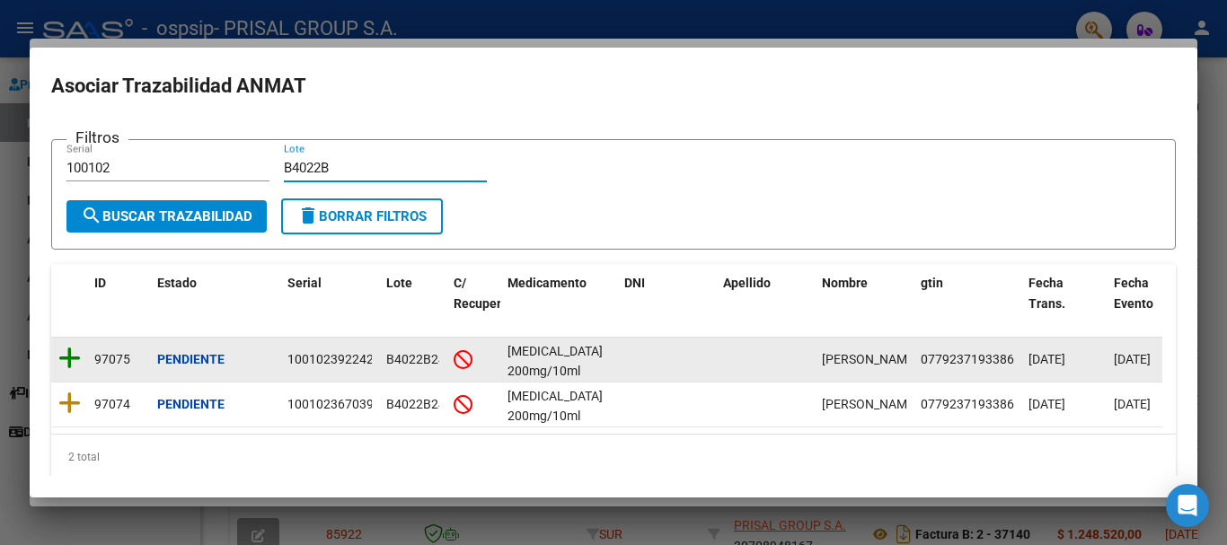
type input "B4022B"
click at [75, 357] on icon at bounding box center [69, 358] width 22 height 25
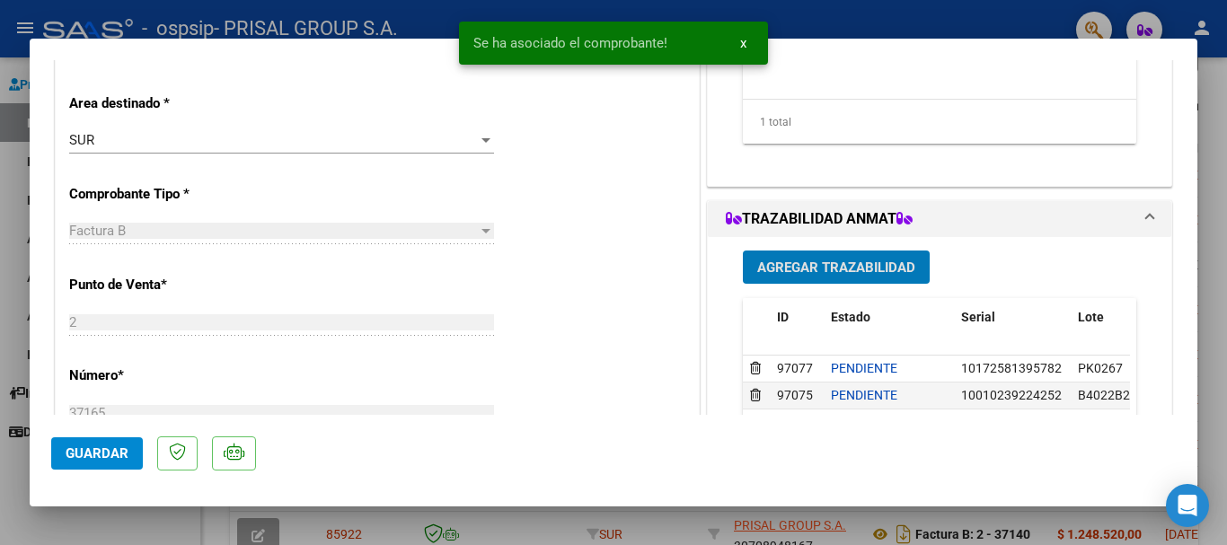
click at [810, 261] on span "Agregar Trazabilidad" at bounding box center [836, 268] width 158 height 16
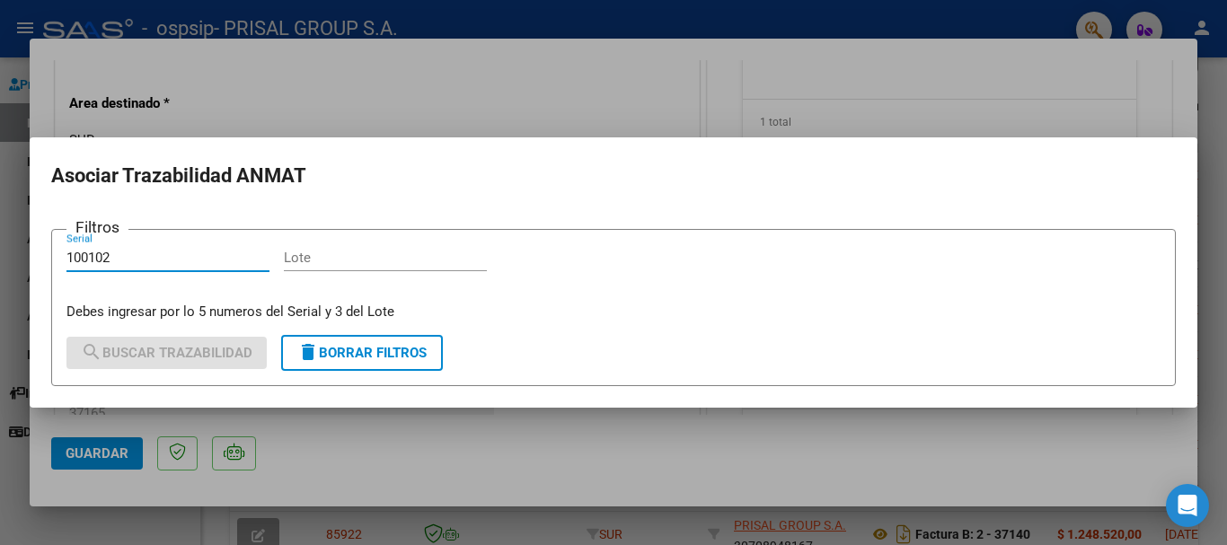
type input "100102"
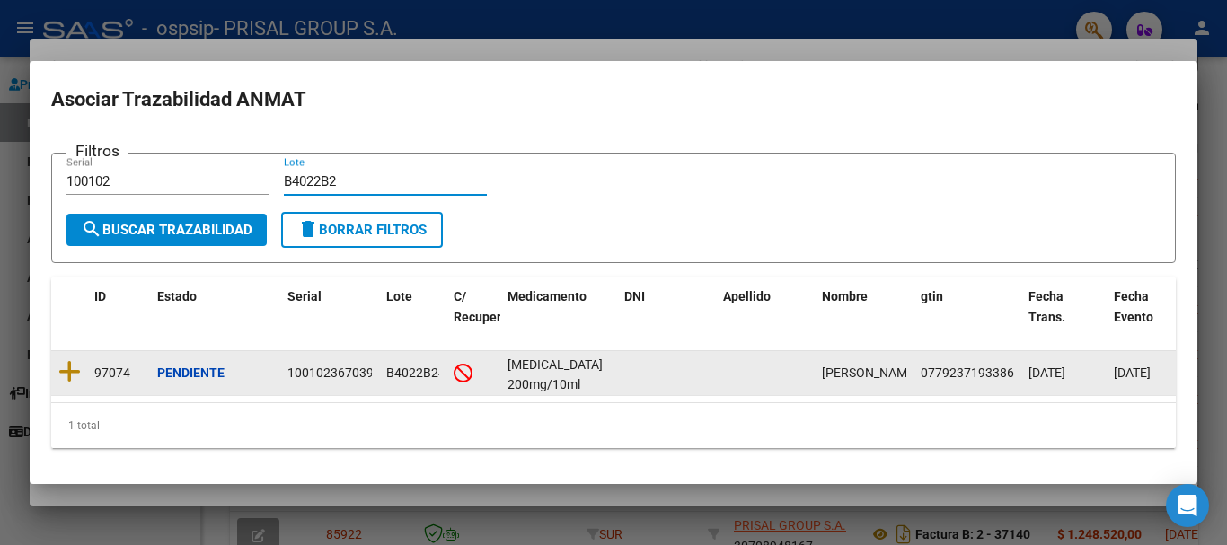
type input "B4022B2"
click at [83, 372] on datatable-body-cell at bounding box center [69, 373] width 36 height 44
click at [74, 360] on icon at bounding box center [69, 371] width 22 height 25
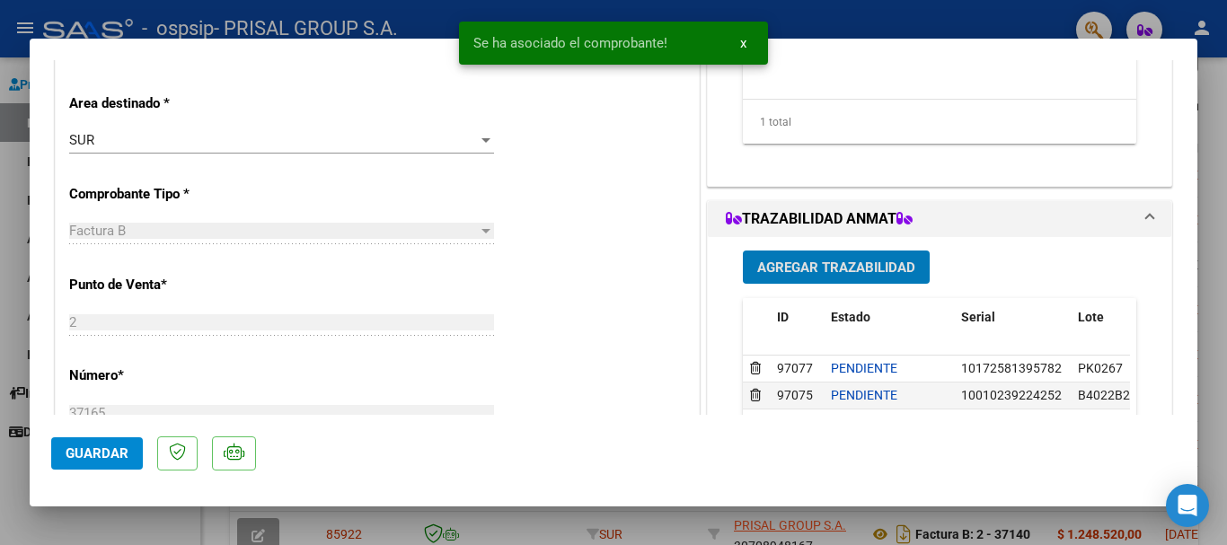
click at [849, 269] on span "Agregar Trazabilidad" at bounding box center [836, 268] width 158 height 16
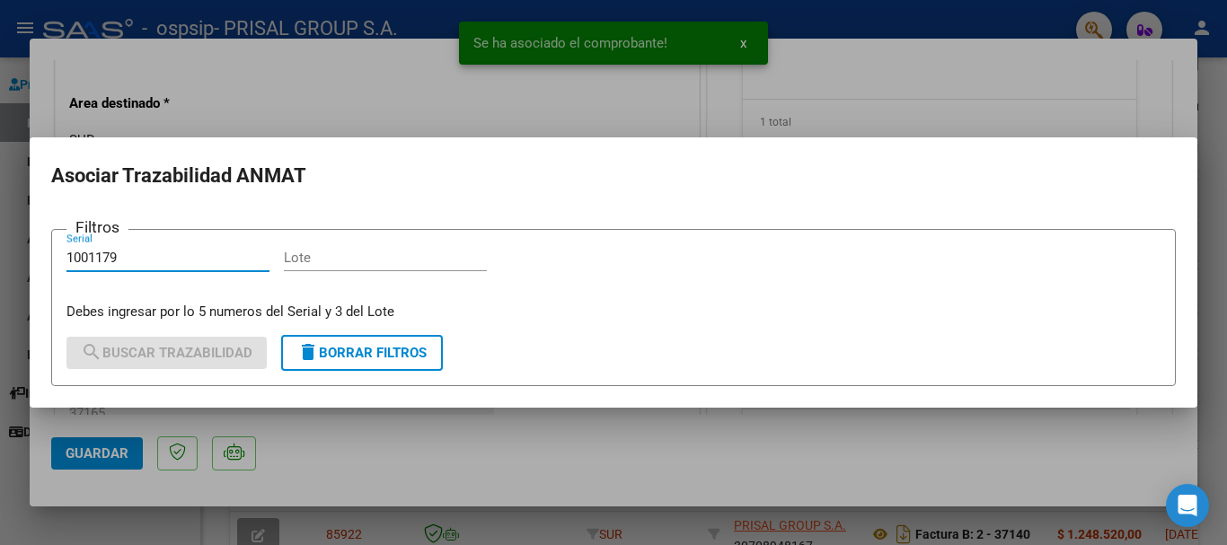
type input "1001179"
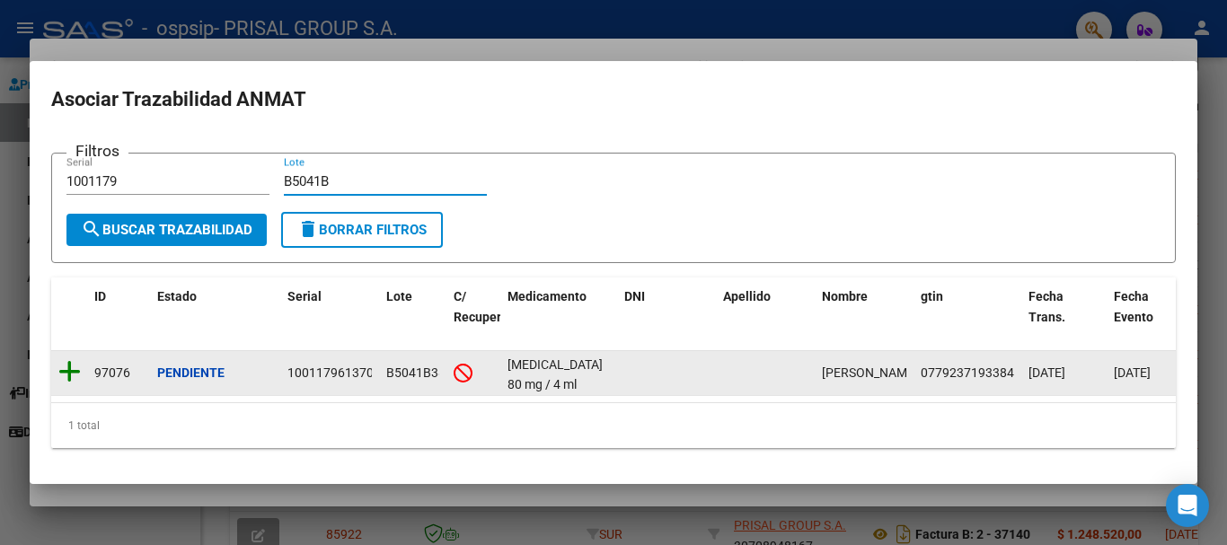
type input "B5041B"
click at [66, 359] on icon at bounding box center [69, 371] width 22 height 25
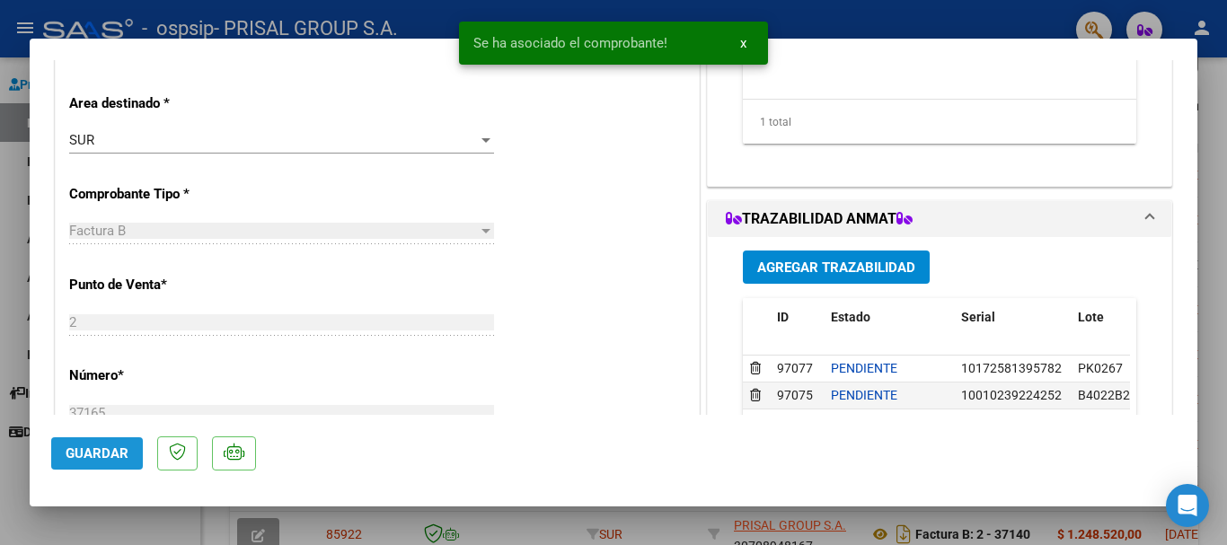
click at [136, 453] on button "Guardar" at bounding box center [97, 454] width 92 height 32
